Goal: Transaction & Acquisition: Purchase product/service

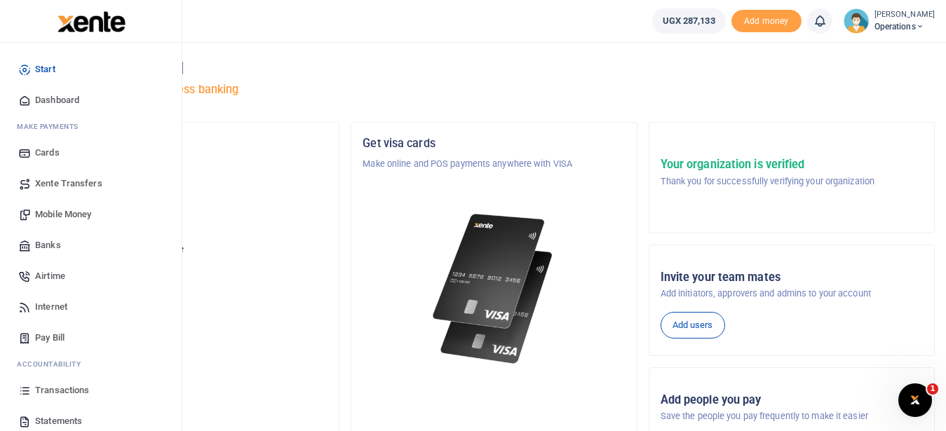
click at [86, 217] on span "Mobile Money" at bounding box center [63, 214] width 56 height 14
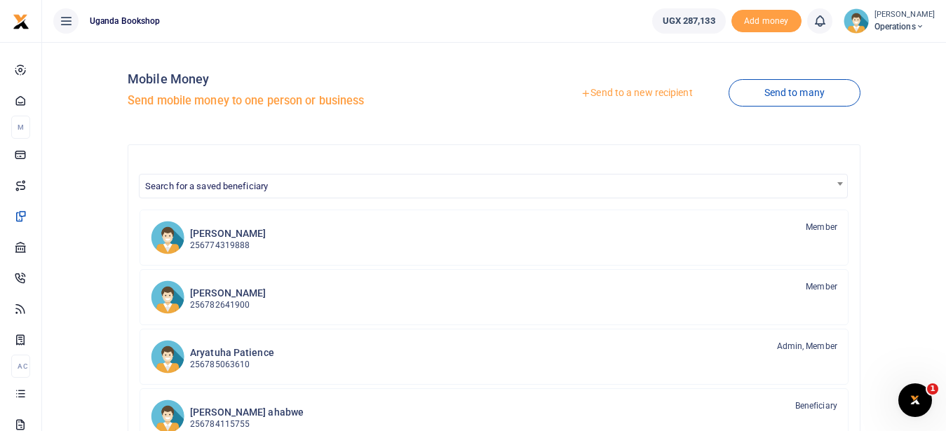
click at [647, 93] on link "Send to a new recipient" at bounding box center [636, 93] width 183 height 25
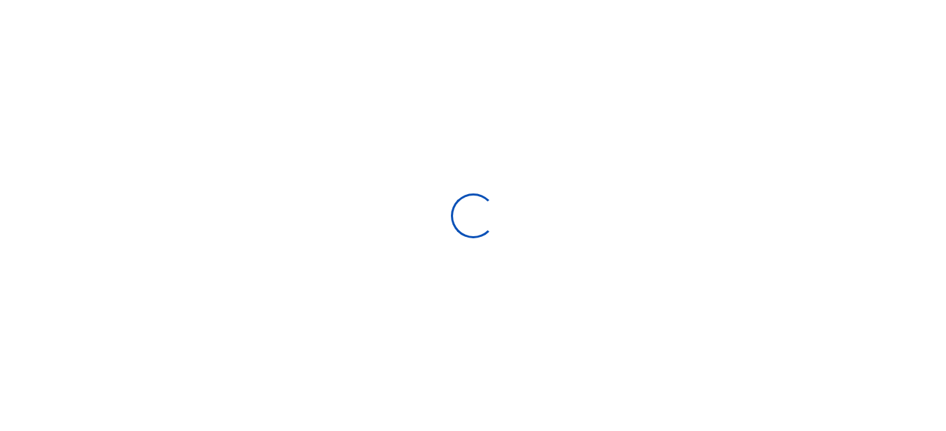
select select "Loading bundles"
select select
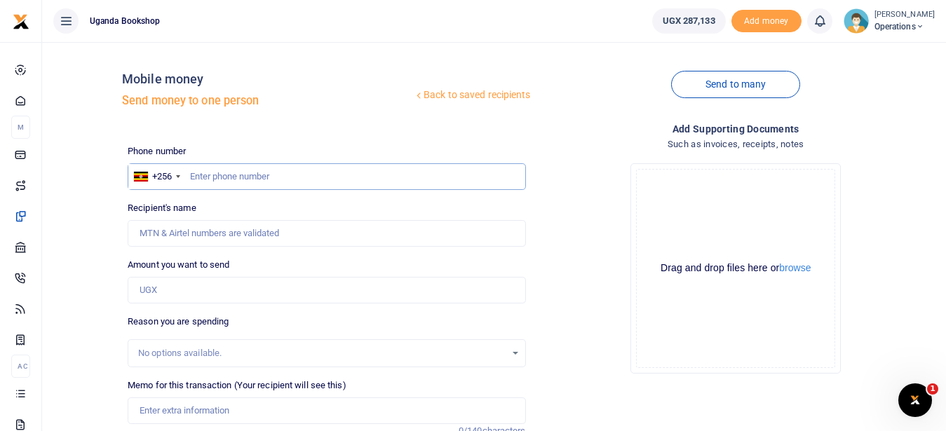
click at [263, 173] on input "text" at bounding box center [326, 176] width 397 height 27
type input "0700667026"
type input "[PERSON_NAME]"
type input "0700667026"
click at [201, 233] on input "Found" at bounding box center [326, 233] width 397 height 27
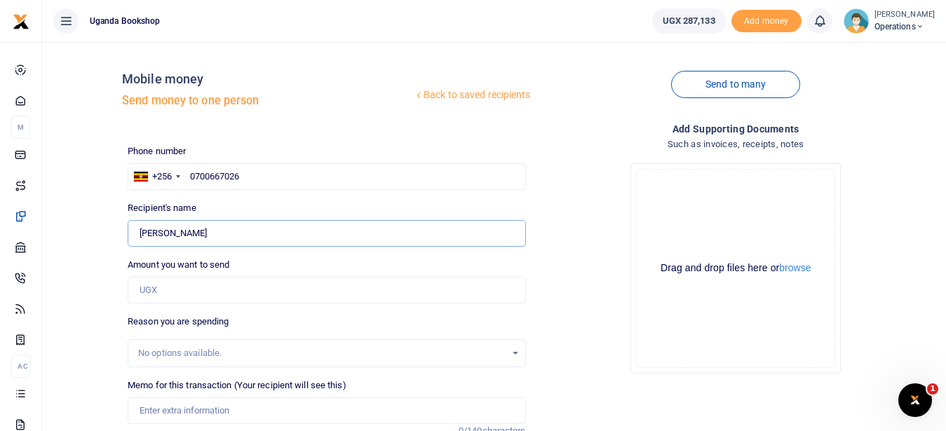
click at [201, 233] on input "Found" at bounding box center [326, 233] width 397 height 27
click at [259, 289] on input "Amount you want to send" at bounding box center [326, 290] width 397 height 27
type input "8,000"
click at [268, 403] on input "Memo for this transaction (Your recipient will see this)" at bounding box center [326, 410] width 397 height 27
click at [572, 268] on div "Drop your files here Drag and drop files here or browse Powered by Uppy" at bounding box center [735, 268] width 397 height 233
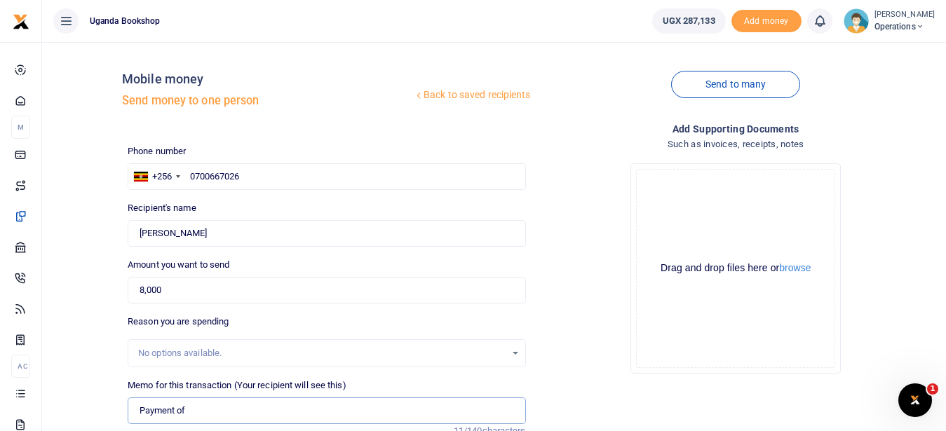
click at [203, 414] on input "Payment of" at bounding box center [326, 410] width 397 height 27
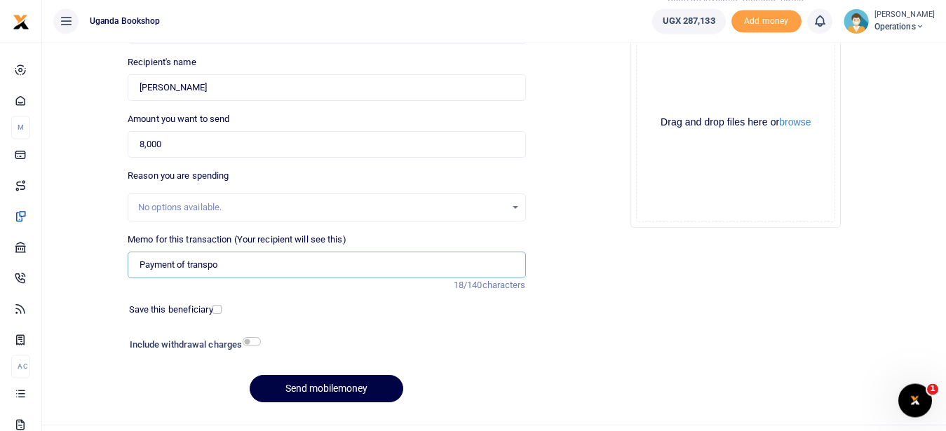
scroll to position [132, 0]
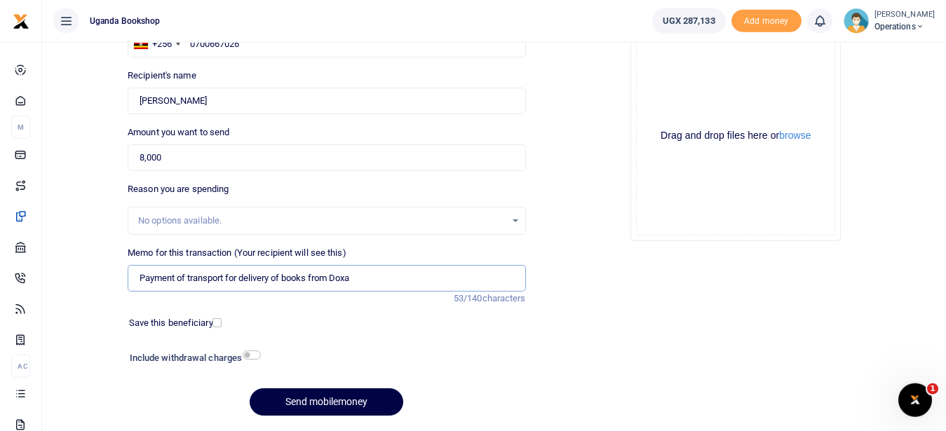
type input "Payment of transport for delivery of books from Doxa"
click at [250, 358] on input "checkbox" at bounding box center [252, 354] width 18 height 9
checkbox input "true"
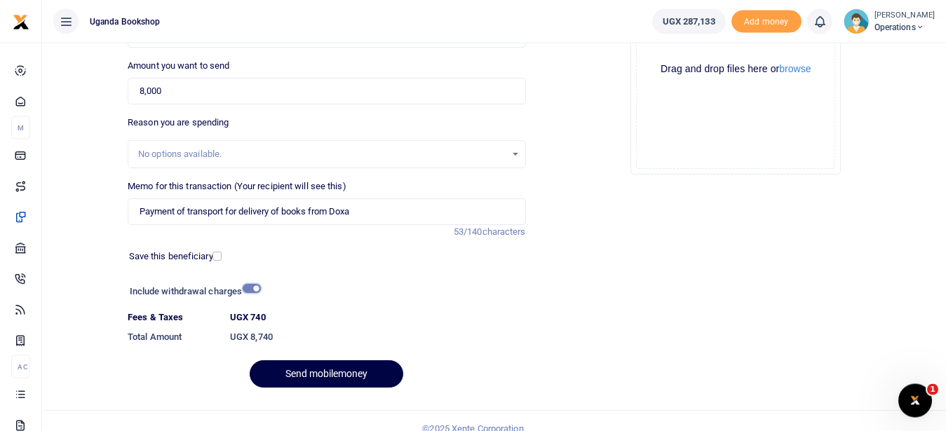
scroll to position [214, 0]
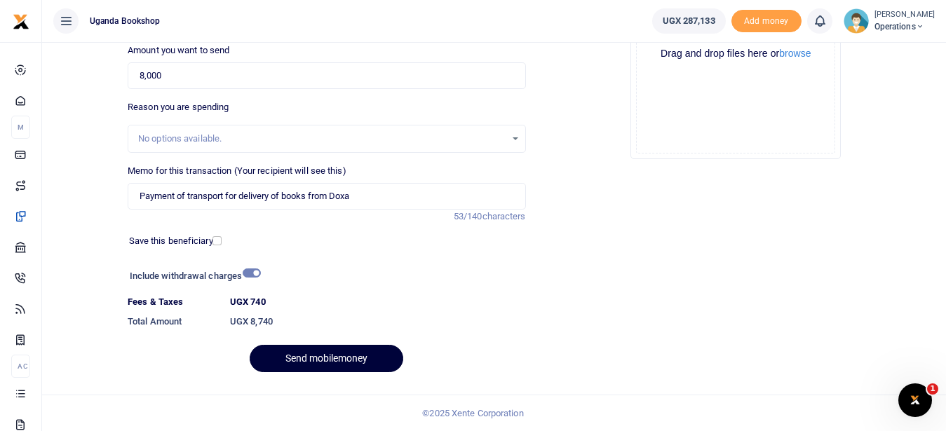
click at [338, 367] on button "Send mobilemoney" at bounding box center [327, 358] width 154 height 27
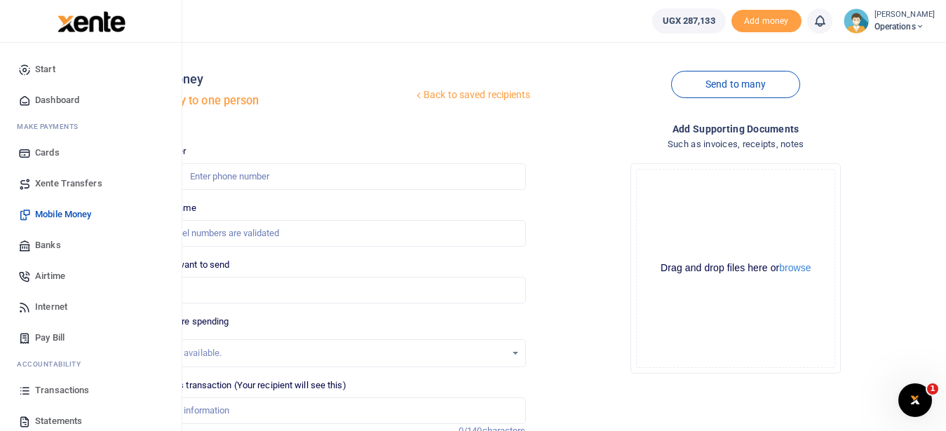
click at [47, 390] on span "Transactions" at bounding box center [62, 390] width 54 height 14
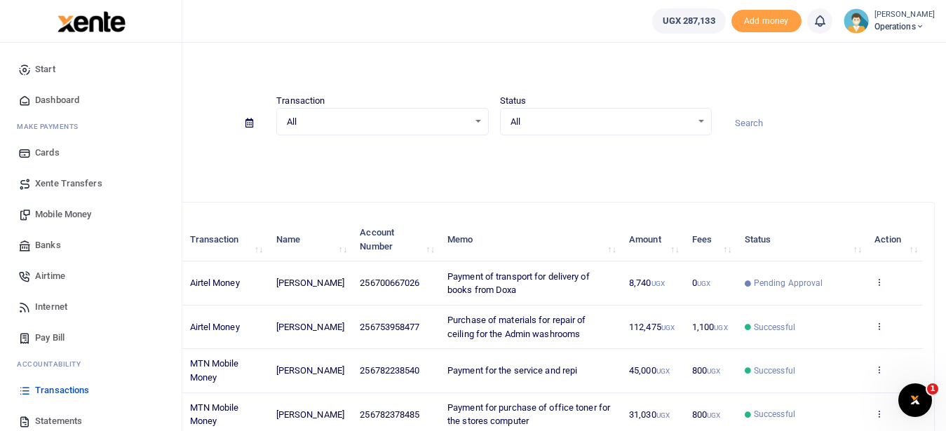
click at [69, 387] on span "Transactions" at bounding box center [62, 390] width 54 height 14
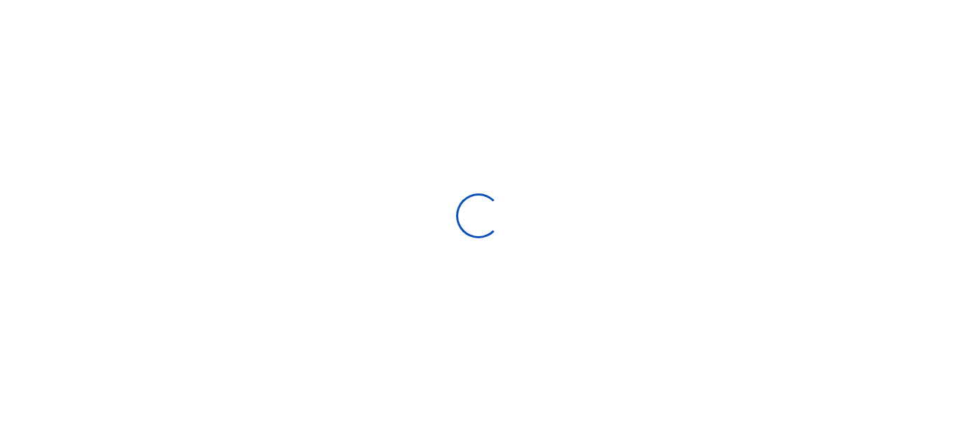
type input "[DATE] - [DATE]"
select select
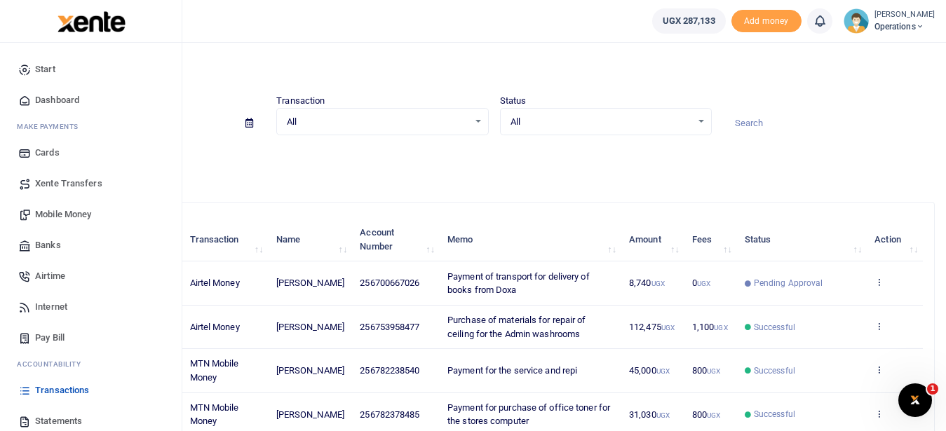
click at [86, 216] on span "Mobile Money" at bounding box center [63, 214] width 56 height 14
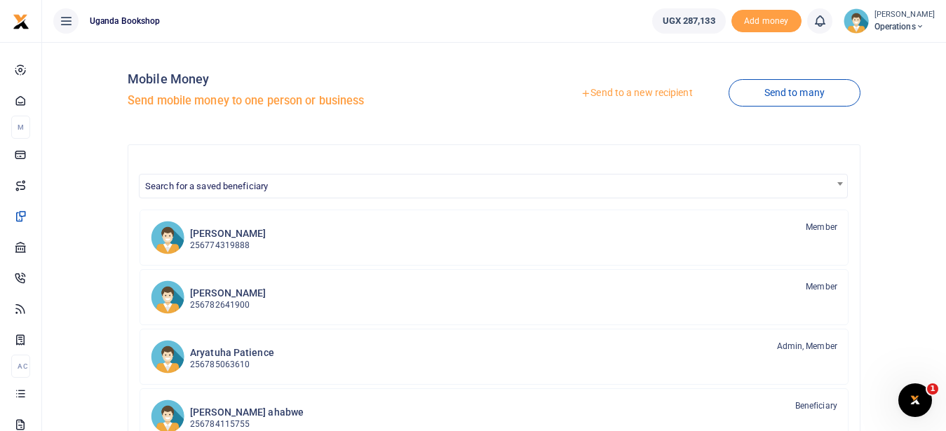
click at [641, 94] on link "Send to a new recipient" at bounding box center [636, 93] width 183 height 25
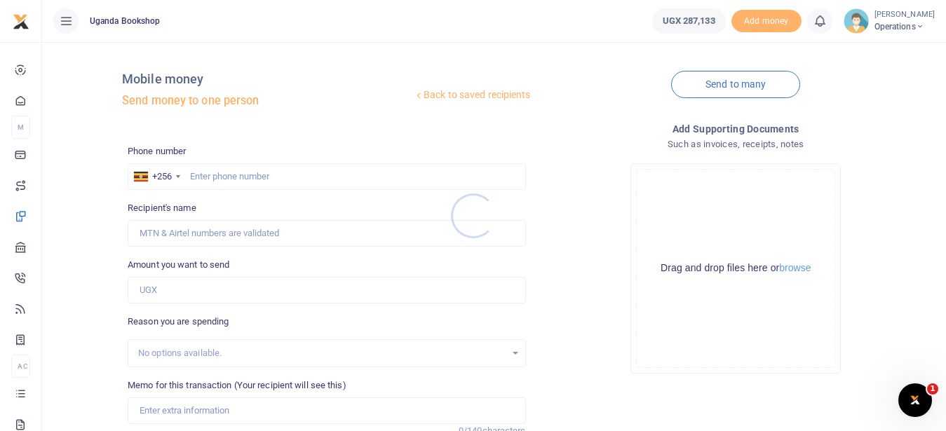
click at [236, 176] on div at bounding box center [473, 215] width 946 height 431
click at [233, 176] on input "text" at bounding box center [326, 176] width 397 height 27
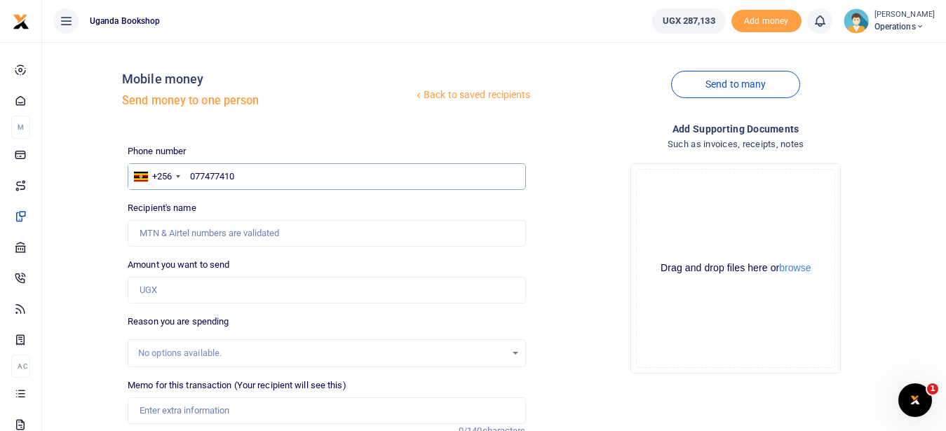
type input "0774774100"
type input "Modious Owoyesiga"
type input "0774774100"
click at [156, 296] on input "Amount you want to send" at bounding box center [326, 290] width 397 height 27
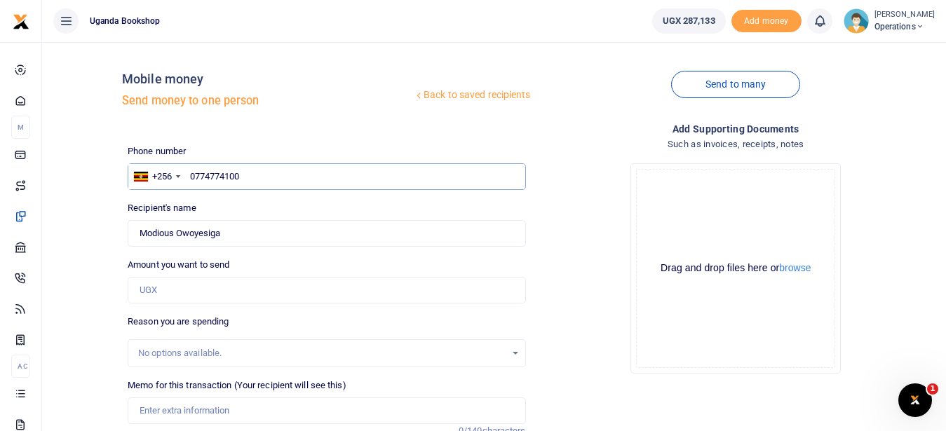
drag, startPoint x: 253, startPoint y: 177, endPoint x: 182, endPoint y: 180, distance: 70.9
click at [182, 180] on input "0774774100" at bounding box center [326, 176] width 397 height 27
type input "0756498811"
click at [191, 289] on input "Amount you want to send" at bounding box center [326, 290] width 397 height 27
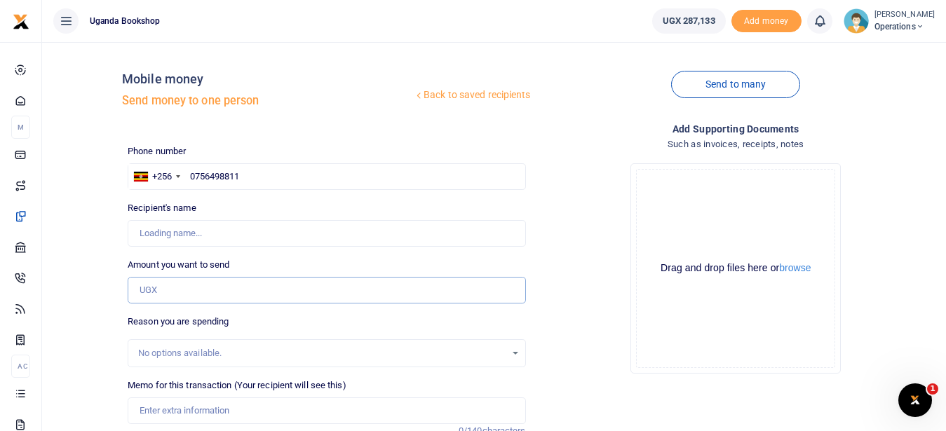
type input "Modious Owoyesiga"
type input "6,000"
click at [187, 416] on input "Memo for this transaction (Your recipient will see this)" at bounding box center [326, 410] width 397 height 27
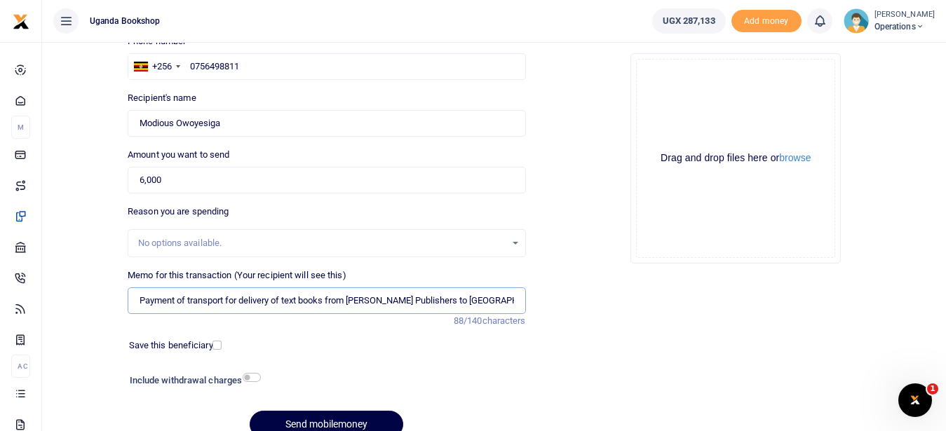
scroll to position [144, 0]
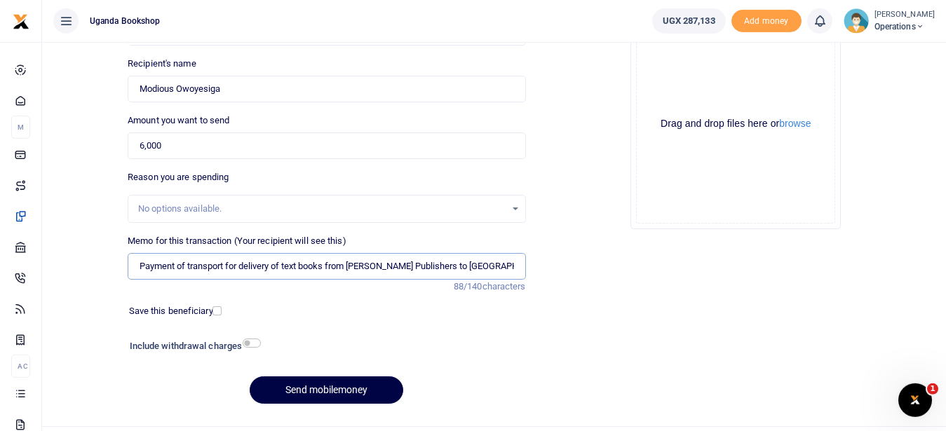
type input "Payment of transport for delivery of text books from Moran Publishers to Uganda…"
click at [256, 341] on input "checkbox" at bounding box center [252, 343] width 18 height 9
checkbox input "true"
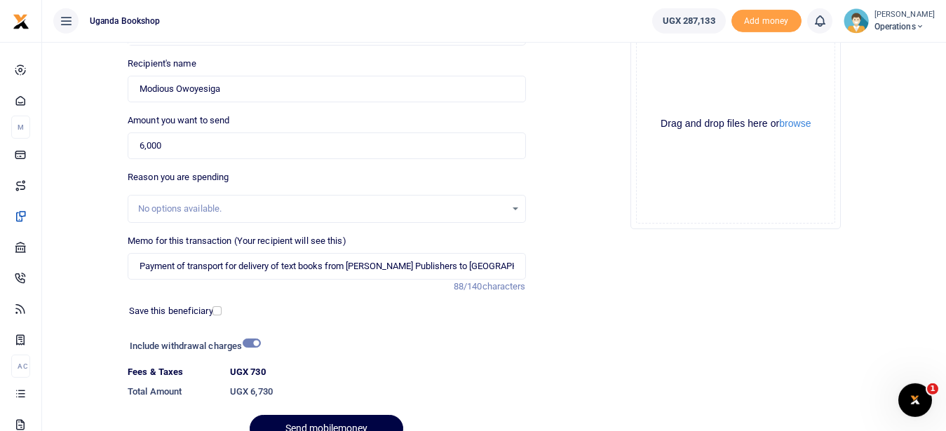
click at [374, 421] on div at bounding box center [472, 422] width 245 height 17
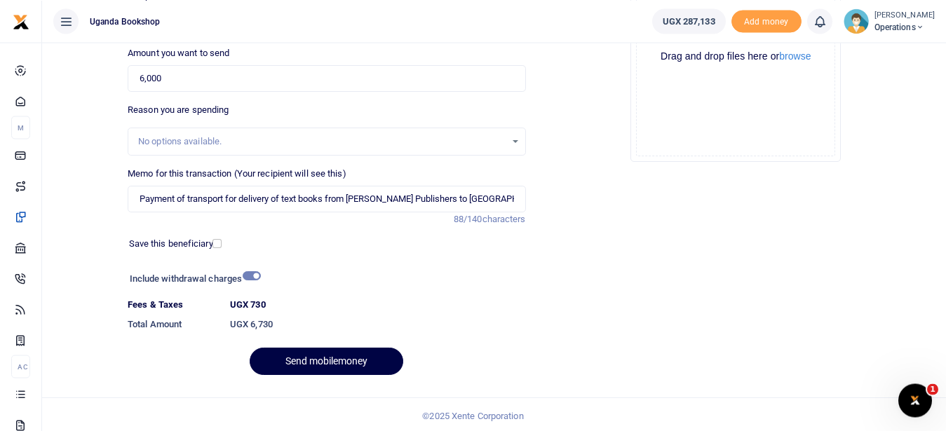
scroll to position [214, 0]
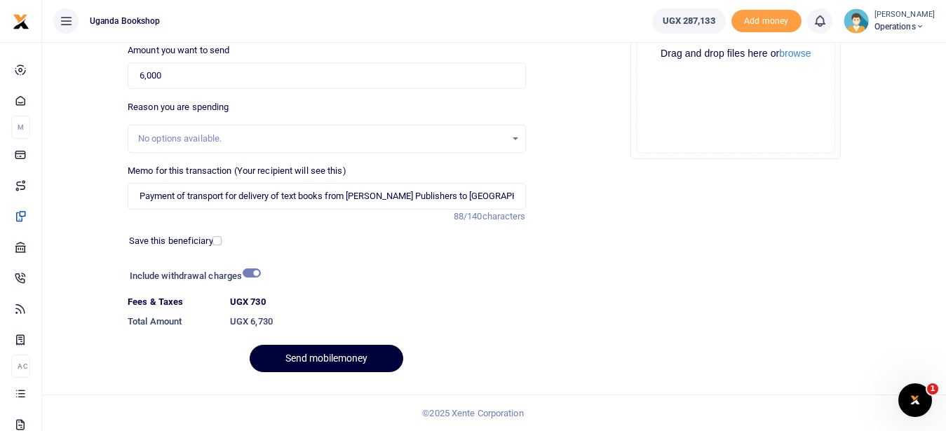
click at [357, 362] on button "Send mobilemoney" at bounding box center [327, 358] width 154 height 27
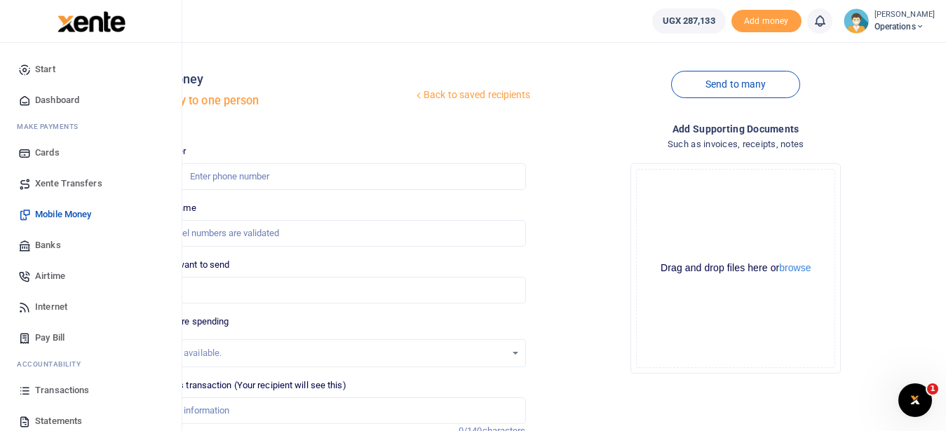
click at [66, 391] on span "Transactions" at bounding box center [62, 390] width 54 height 14
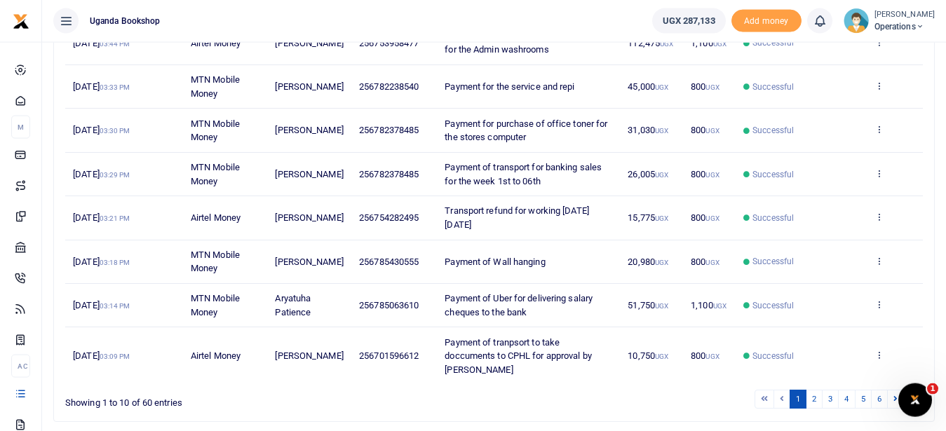
scroll to position [392, 0]
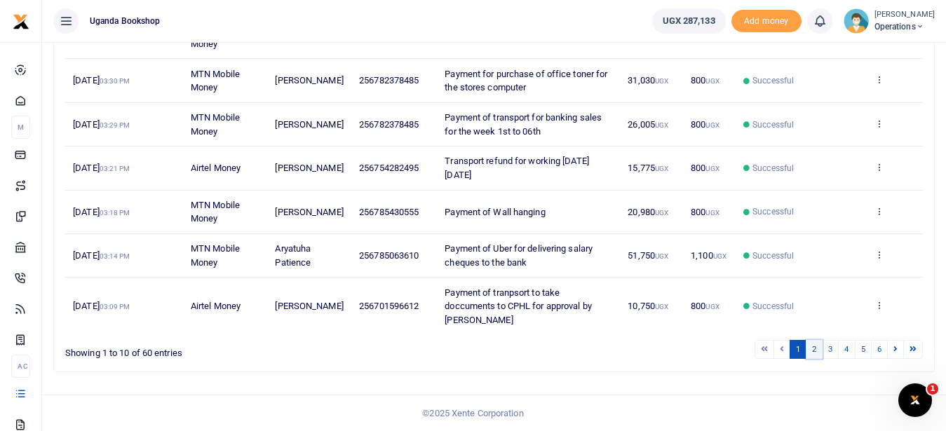
click at [813, 347] on link "2" at bounding box center [813, 349] width 17 height 19
